Goal: Task Accomplishment & Management: Manage account settings

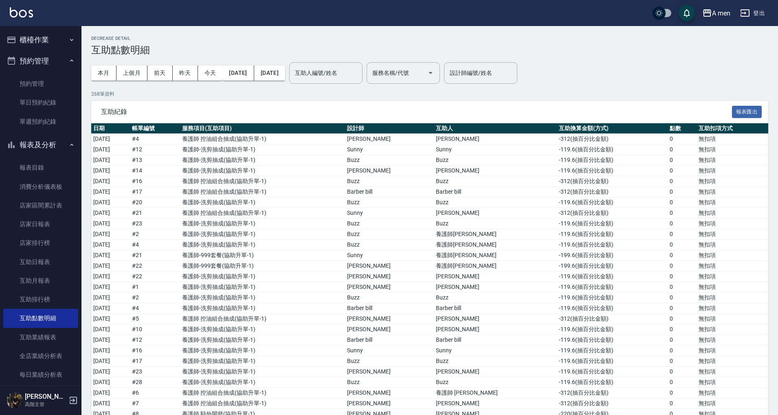
click at [54, 61] on button "預約管理" at bounding box center [40, 60] width 75 height 21
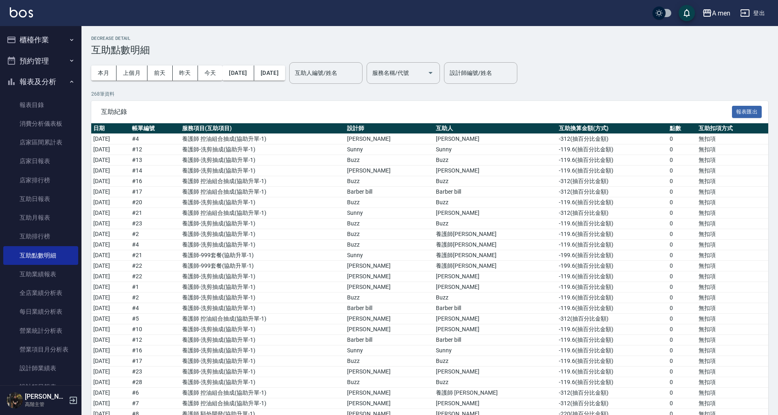
click at [60, 32] on button "櫃檯作業" at bounding box center [40, 39] width 75 height 21
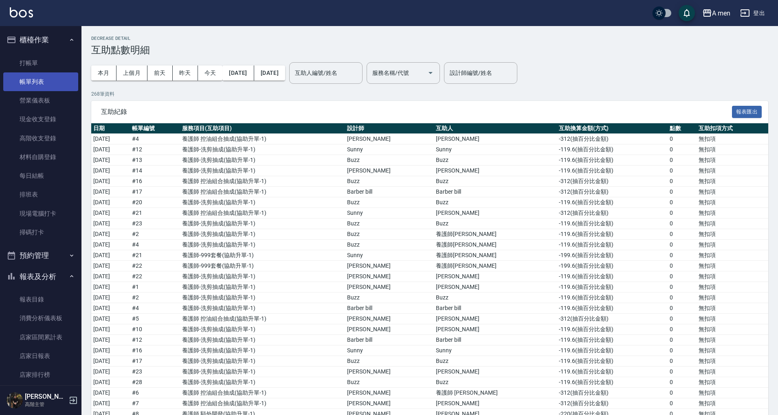
click at [54, 79] on link "帳單列表" at bounding box center [40, 81] width 75 height 19
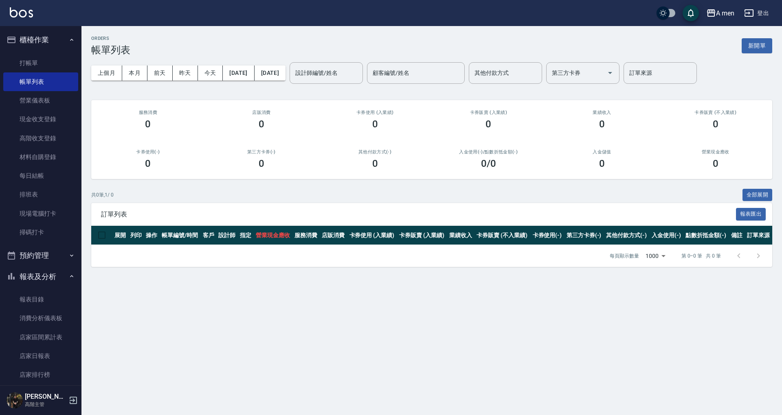
click at [59, 42] on button "櫃檯作業" at bounding box center [40, 39] width 75 height 21
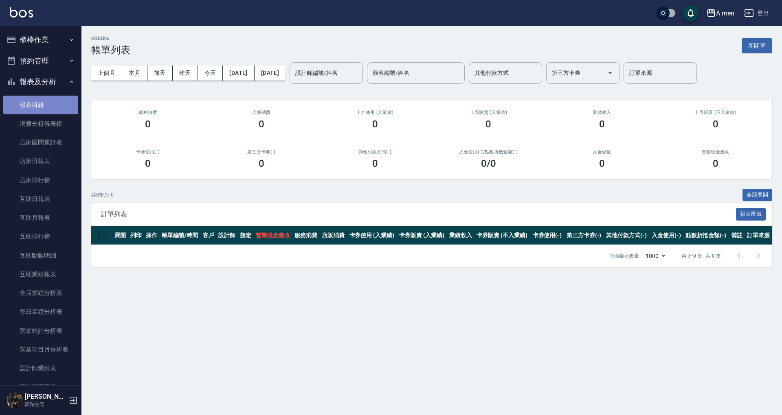
click at [49, 101] on link "報表目錄" at bounding box center [40, 105] width 75 height 19
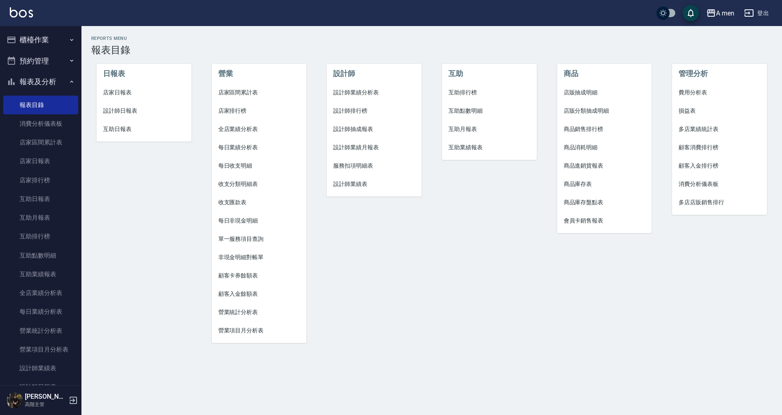
click at [480, 117] on li "互助點數明細" at bounding box center [489, 111] width 95 height 18
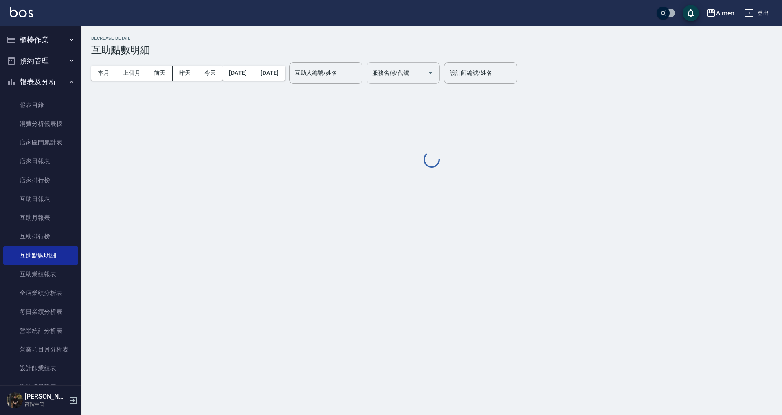
click at [424, 70] on input "服務名稱/代號" at bounding box center [397, 73] width 54 height 14
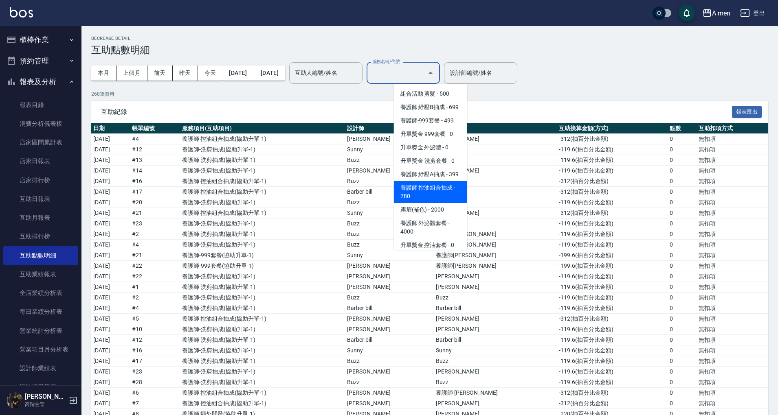
click at [439, 203] on span "養護師 控油組合抽成 - 780" at bounding box center [430, 192] width 73 height 22
type input "養護師 控油組合抽成"
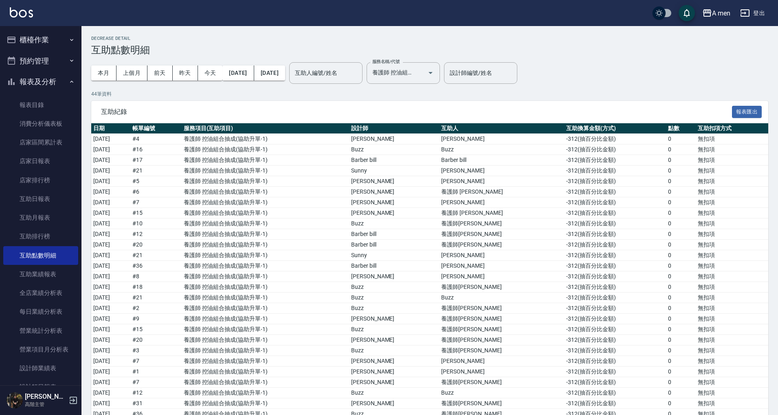
click at [107, 63] on div "本月 上個月 [DATE] [DATE] [DATE] [DATE] [DATE]" at bounding box center [188, 73] width 194 height 35
click at [137, 69] on button "上個月" at bounding box center [131, 73] width 31 height 15
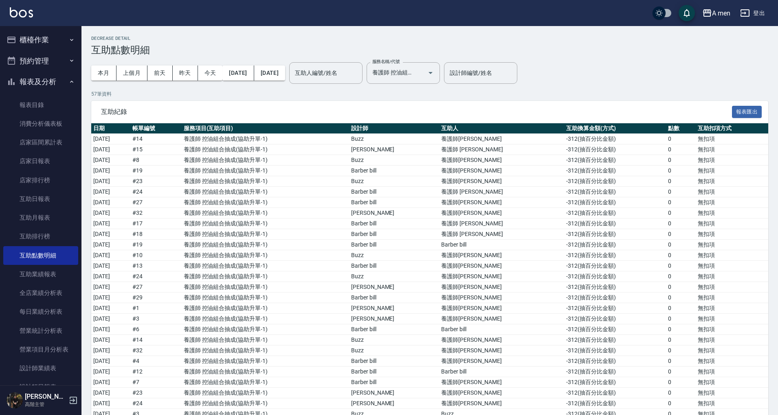
click at [435, 75] on icon "Open" at bounding box center [430, 73] width 10 height 10
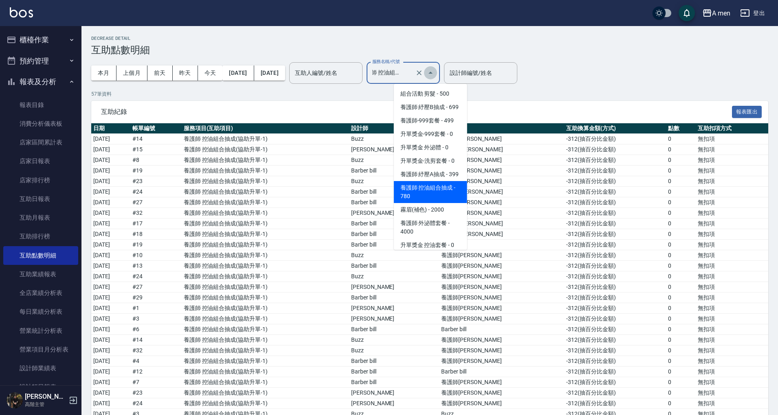
click at [435, 75] on icon "Close" at bounding box center [430, 73] width 10 height 10
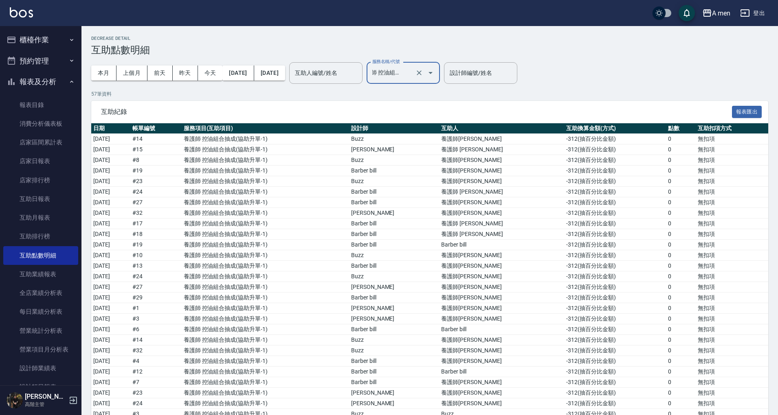
click at [435, 75] on icon "Open" at bounding box center [430, 73] width 10 height 10
click at [460, 35] on div "Decrease Detail 互助點數明細 本月 上個月 [DATE] [DATE] [DATE] [DATE] [DATE] 互助人編號/姓名 互助人編號…" at bounding box center [429, 396] width 696 height 741
click at [51, 56] on button "預約管理" at bounding box center [40, 60] width 75 height 21
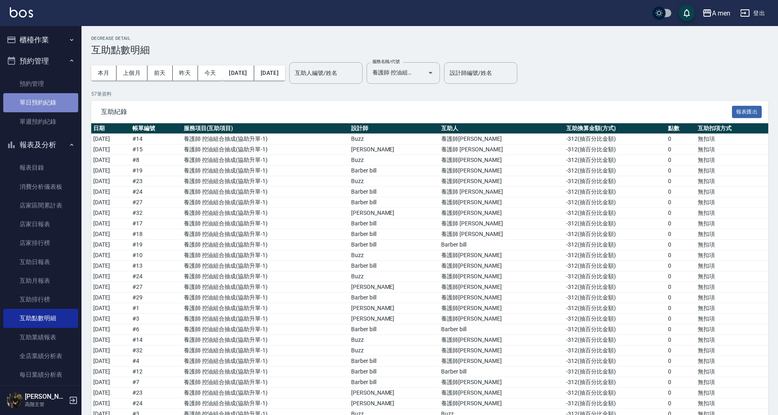
click at [54, 111] on link "單日預約紀錄" at bounding box center [40, 102] width 75 height 19
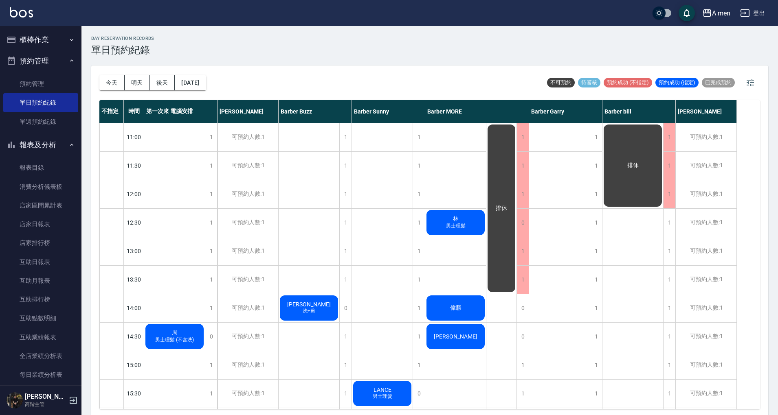
click at [183, 330] on div "周 男士理髮 (不含洗)" at bounding box center [174, 337] width 61 height 28
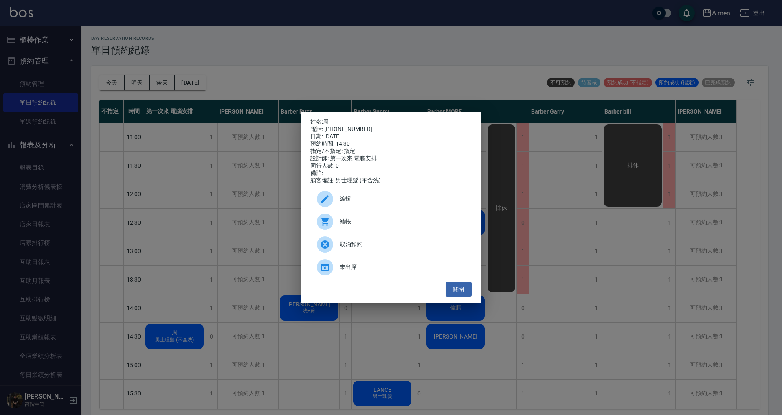
click at [343, 208] on div "編輯" at bounding box center [390, 199] width 161 height 23
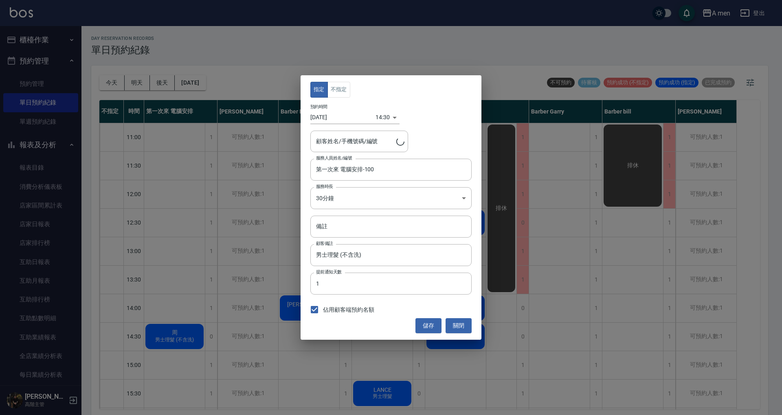
type input "周/0912900694"
click at [343, 94] on button "不指定" at bounding box center [338, 90] width 23 height 16
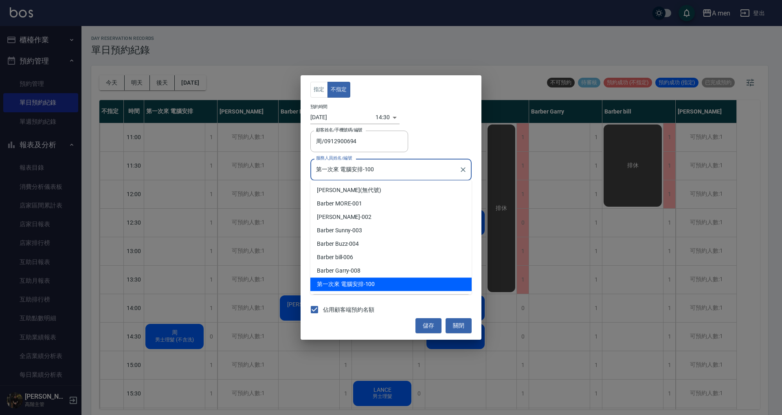
click at [407, 165] on input "第一次來 電腦安排-100" at bounding box center [385, 169] width 142 height 14
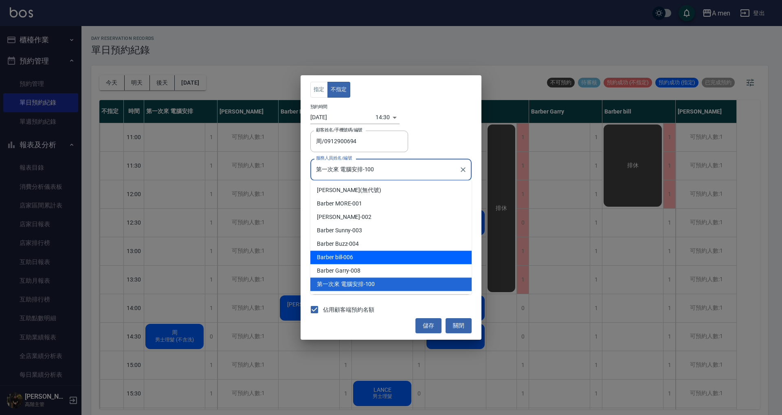
click at [425, 261] on div "Barber bill -006" at bounding box center [390, 257] width 161 height 13
type input "Barber bill-006"
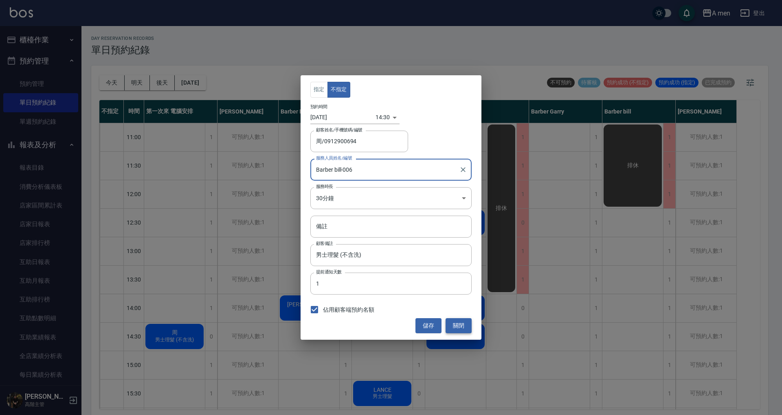
click at [454, 324] on button "關閉" at bounding box center [458, 325] width 26 height 15
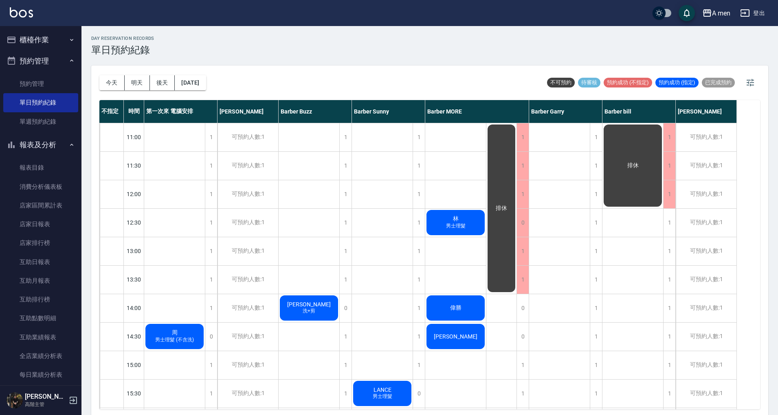
click at [20, 140] on button "報表及分析" at bounding box center [40, 144] width 75 height 21
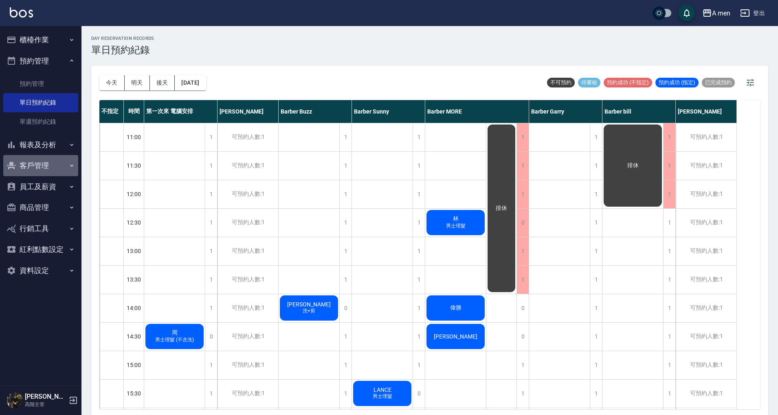
click at [42, 163] on button "客戶管理" at bounding box center [40, 165] width 75 height 21
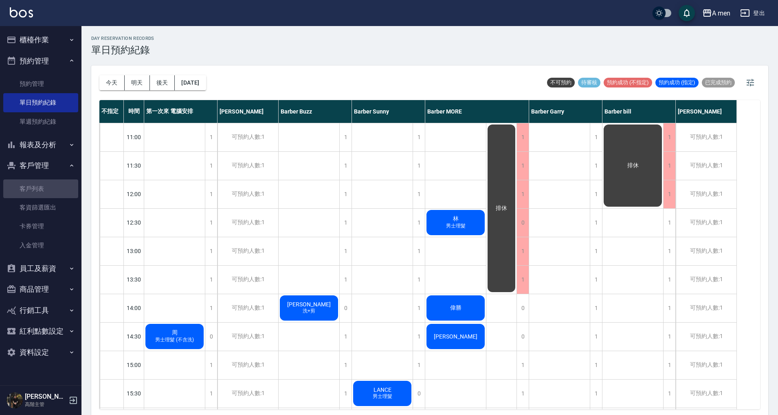
drag, startPoint x: 55, startPoint y: 191, endPoint x: 77, endPoint y: 178, distance: 24.4
click at [55, 191] on link "客戶列表" at bounding box center [40, 189] width 75 height 19
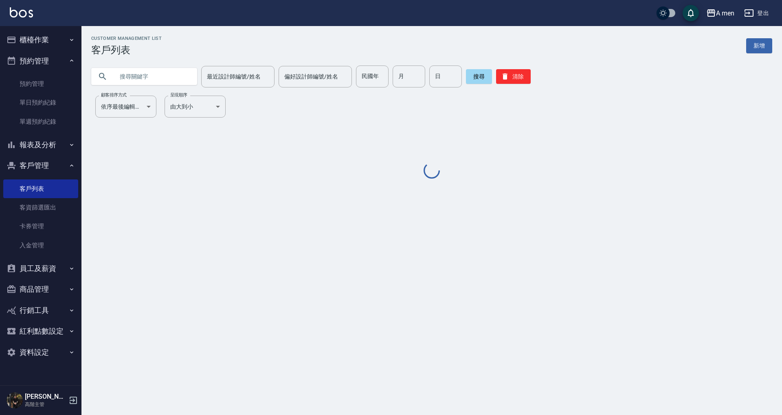
click at [145, 74] on input "text" at bounding box center [152, 77] width 77 height 22
paste input "0923572800"
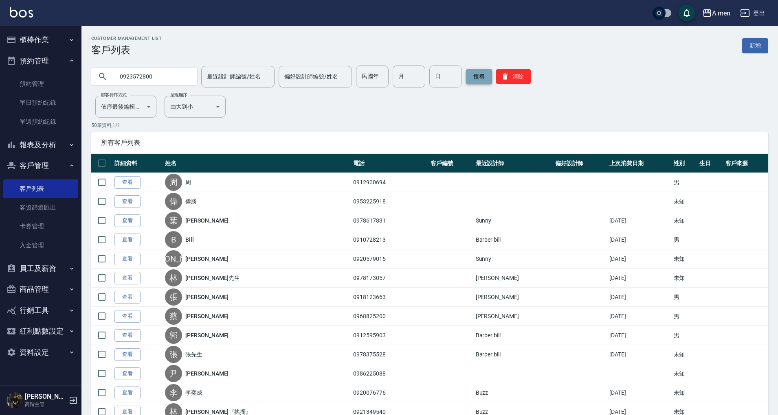
type input "0923572800"
click at [471, 75] on button "搜尋" at bounding box center [479, 76] width 26 height 15
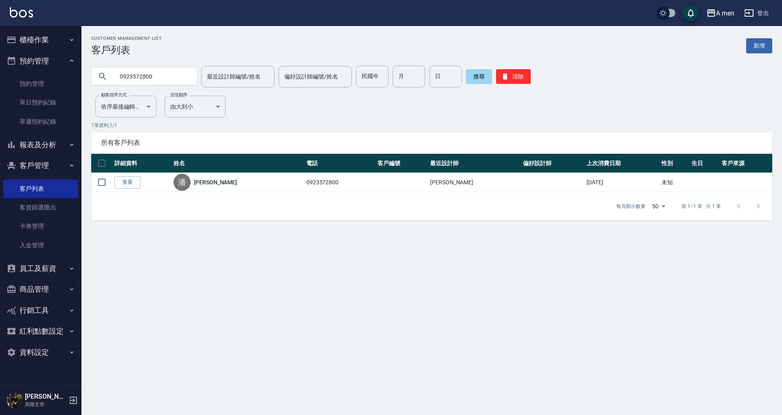
click at [125, 183] on link "查看" at bounding box center [127, 182] width 26 height 13
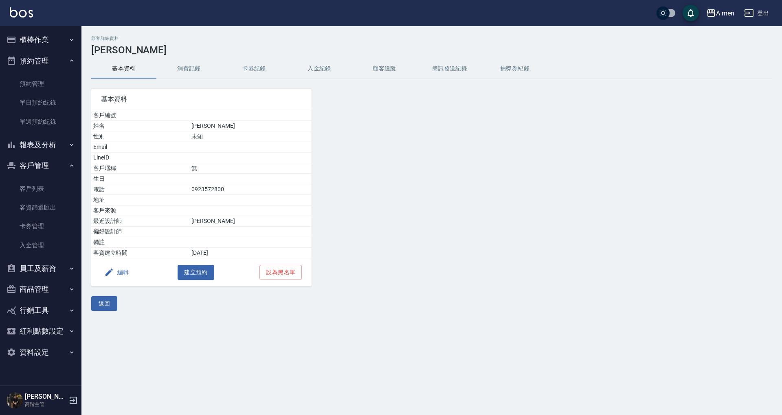
click at [188, 72] on button "消費記錄" at bounding box center [188, 69] width 65 height 20
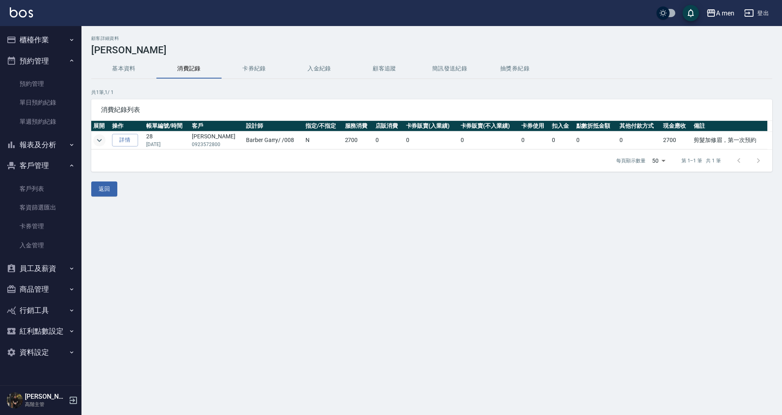
click at [103, 142] on icon "expand row" at bounding box center [99, 141] width 10 height 10
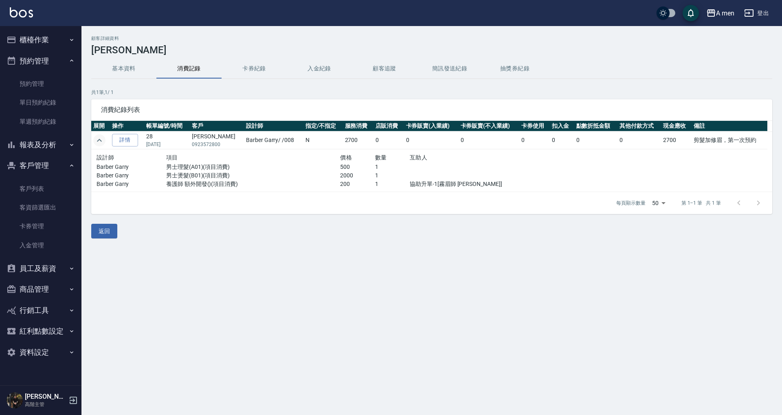
click at [99, 142] on icon "expand row" at bounding box center [99, 141] width 10 height 10
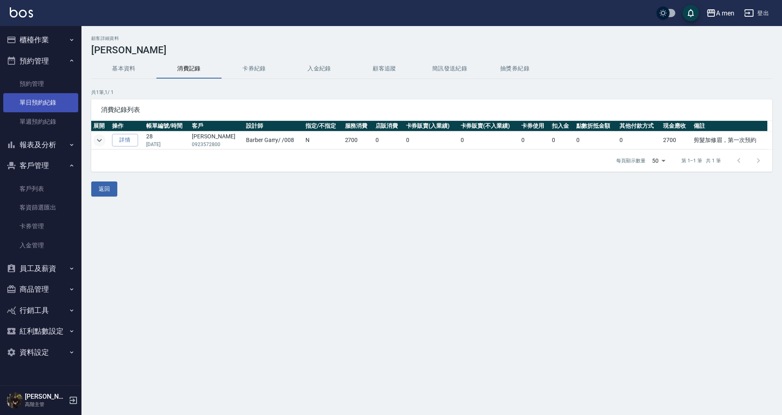
click at [40, 106] on link "單日預約紀錄" at bounding box center [40, 102] width 75 height 19
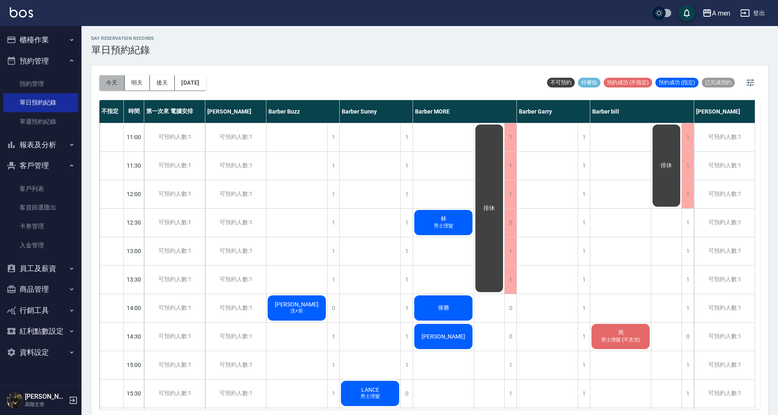
click at [112, 83] on button "今天" at bounding box center [111, 82] width 25 height 15
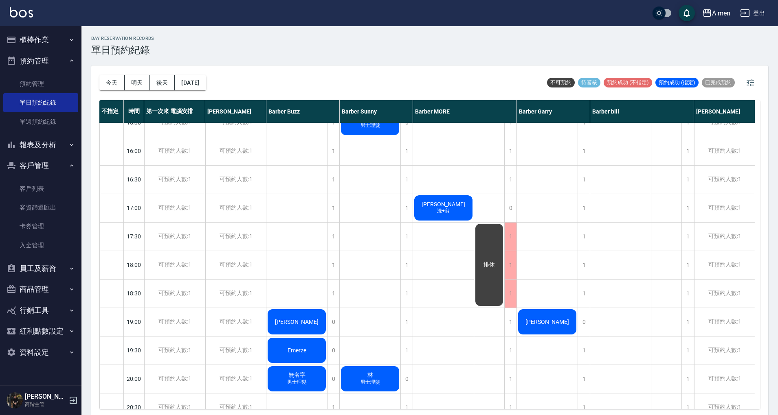
scroll to position [434, 0]
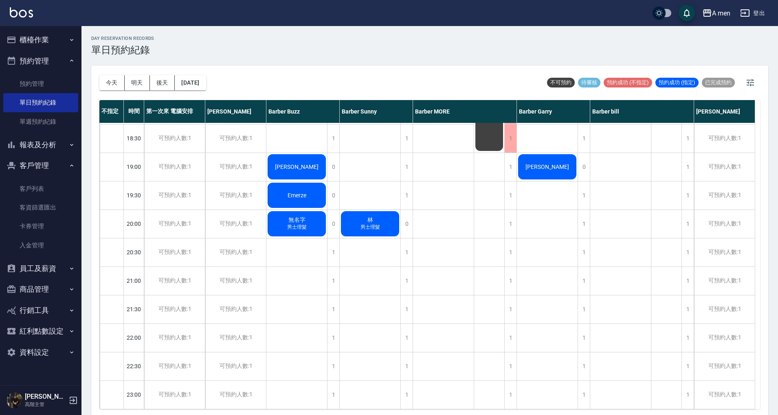
click at [301, 224] on div "無名字 男士理髮" at bounding box center [296, 224] width 61 height 28
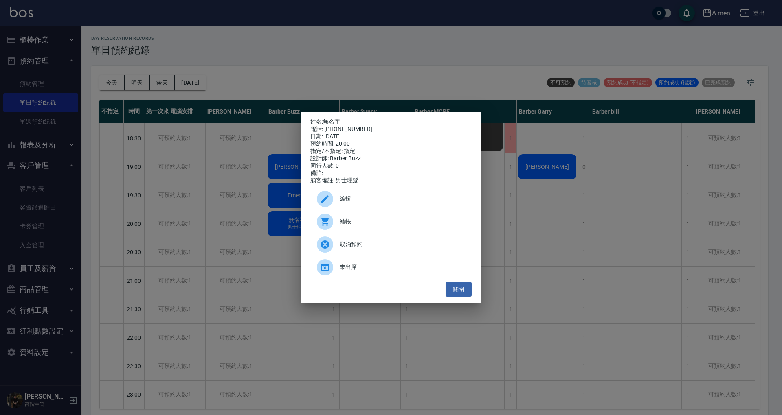
click at [332, 121] on link "無名字" at bounding box center [331, 121] width 17 height 7
click at [465, 291] on button "關閉" at bounding box center [458, 289] width 26 height 15
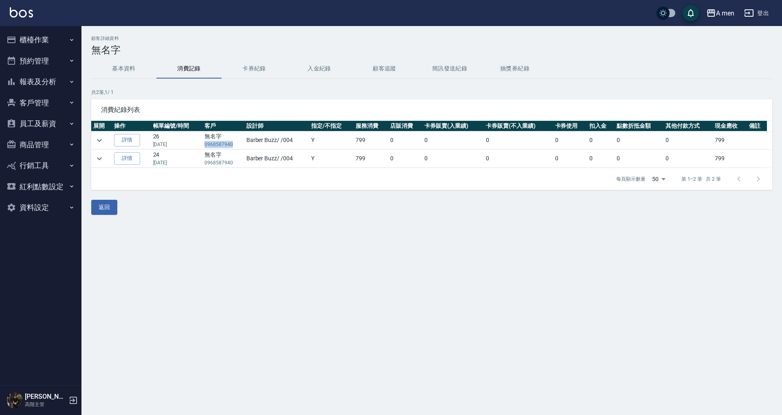
drag, startPoint x: 205, startPoint y: 142, endPoint x: 232, endPoint y: 145, distance: 26.6
click at [232, 145] on p "0968587940" at bounding box center [222, 144] width 37 height 7
copy p "0968587940"
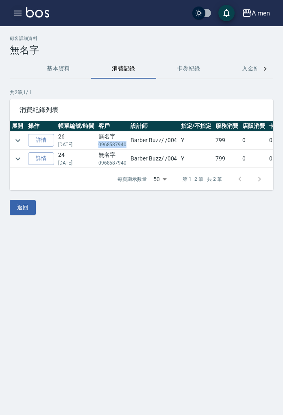
click at [14, 14] on icon "button" at bounding box center [18, 13] width 10 height 10
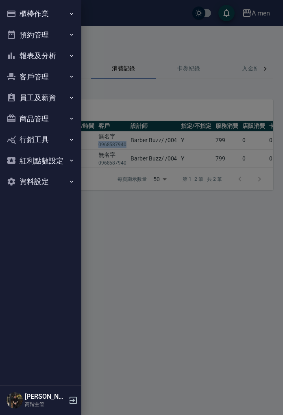
drag, startPoint x: 54, startPoint y: 44, endPoint x: 54, endPoint y: 49, distance: 4.9
click at [54, 44] on button "預約管理" at bounding box center [40, 34] width 75 height 21
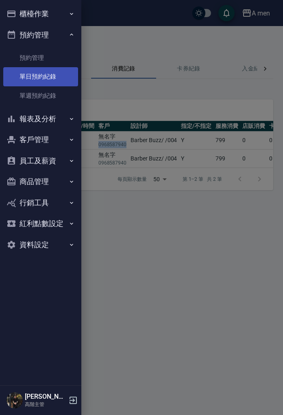
click at [53, 82] on link "單日預約紀錄" at bounding box center [40, 76] width 75 height 19
